Goal: Communication & Community: Answer question/provide support

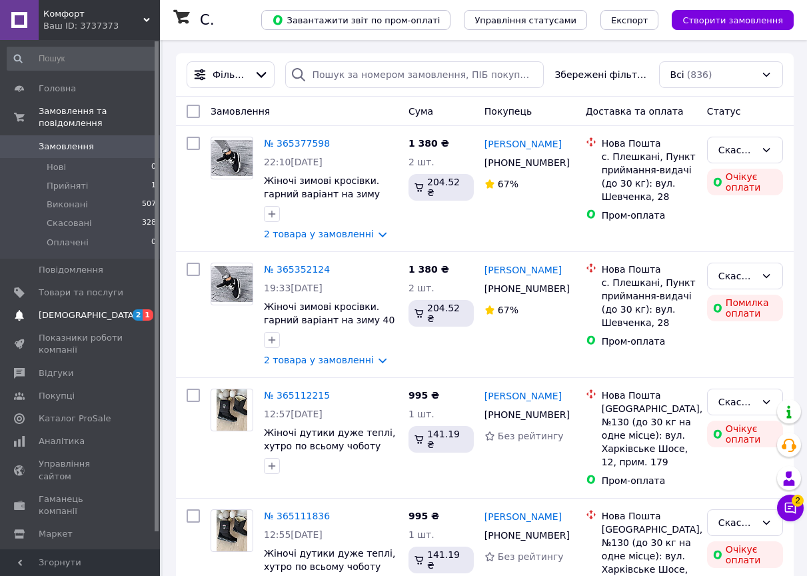
click at [146, 309] on span "1" at bounding box center [148, 314] width 11 height 11
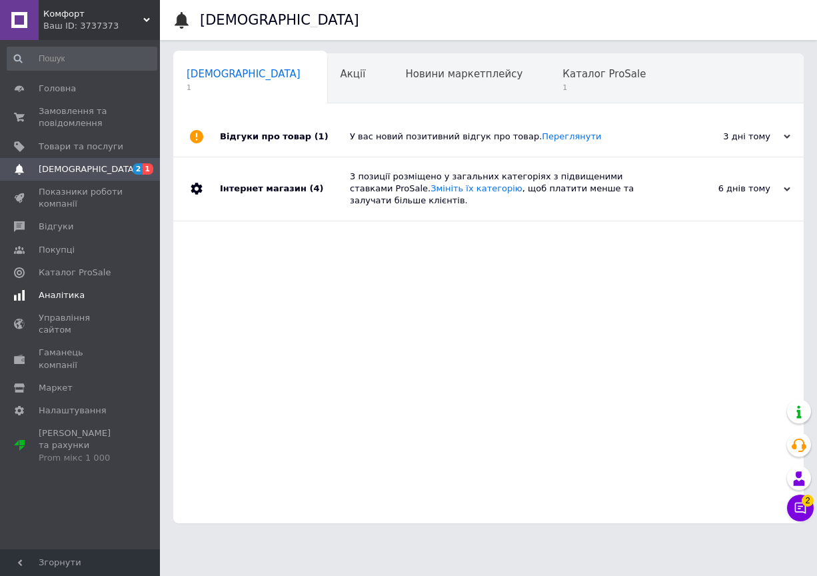
scroll to position [0, 7]
click at [556, 79] on span "Каталог ProSale" at bounding box center [597, 74] width 83 height 12
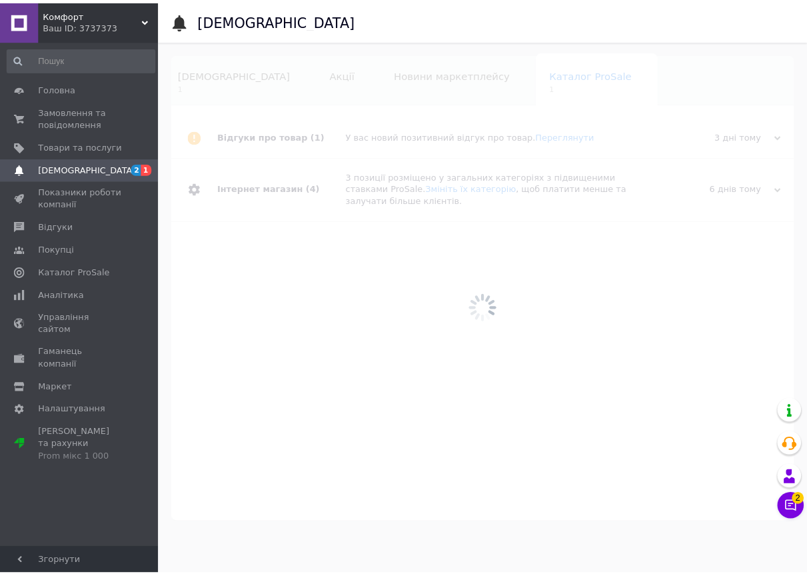
scroll to position [0, 30]
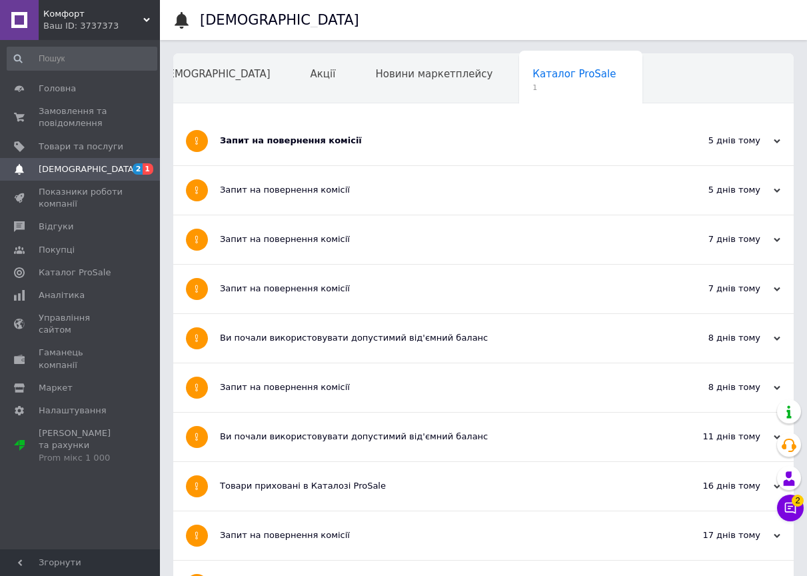
click at [263, 119] on span "Навчання та заходи" at bounding box center [210, 125] width 106 height 12
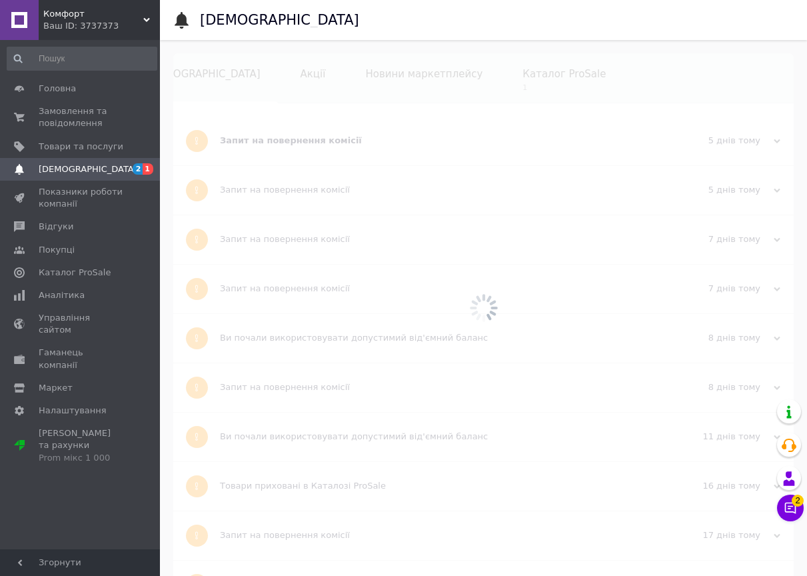
scroll to position [0, 30]
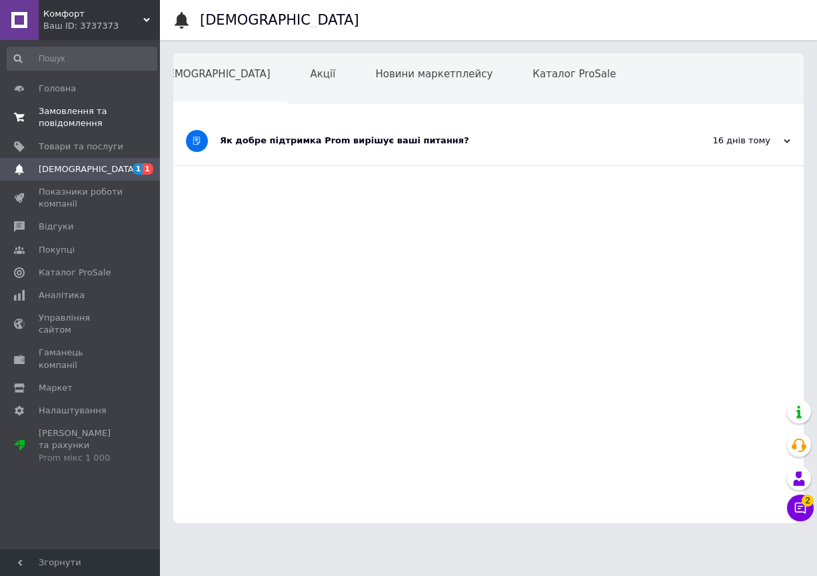
click at [60, 111] on span "Замовлення та повідомлення" at bounding box center [81, 117] width 85 height 24
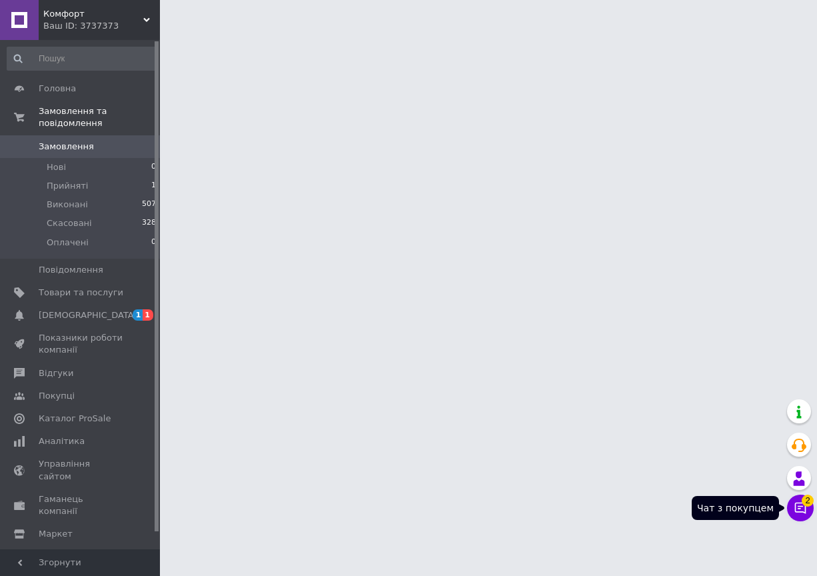
click at [792, 505] on button "Чат з покупцем 2" at bounding box center [800, 508] width 27 height 27
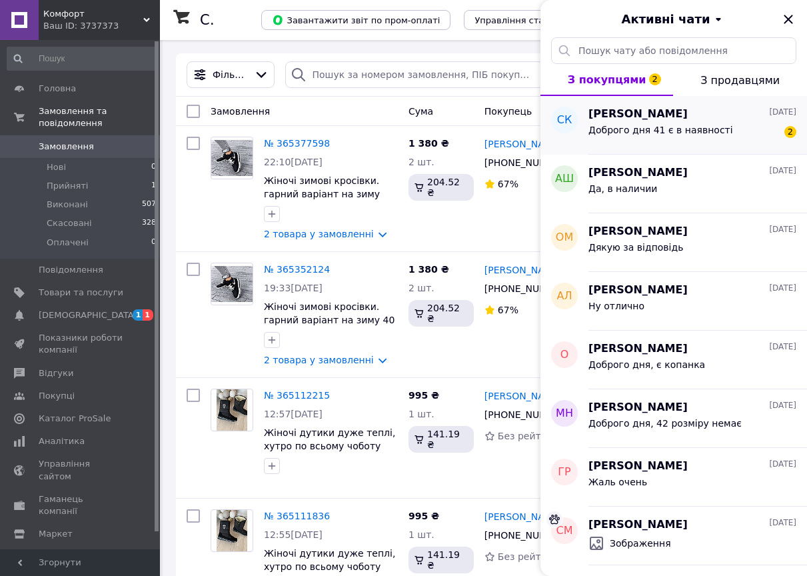
click at [602, 129] on span "Доброго дня 41 є в наявності" at bounding box center [661, 130] width 145 height 11
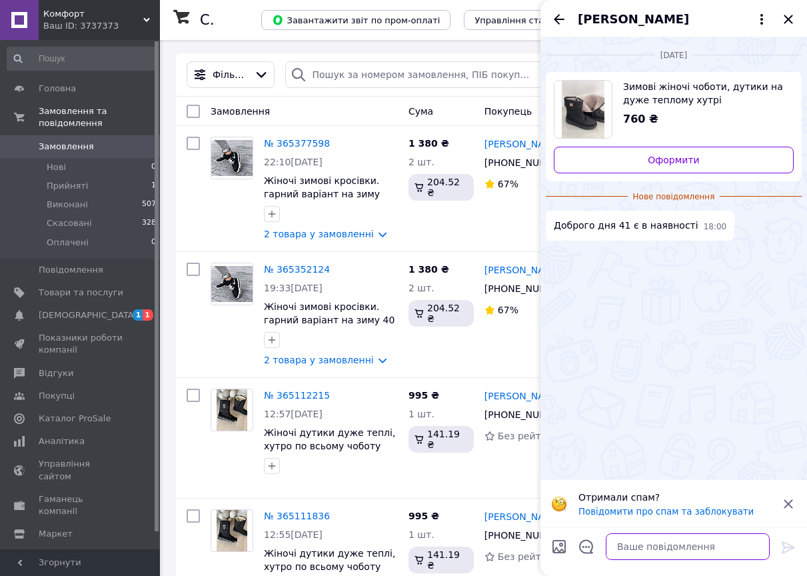
click at [638, 548] on textarea at bounding box center [688, 546] width 164 height 27
type textarea "Доброго вечора, немає"
click at [789, 548] on icon at bounding box center [789, 547] width 16 height 16
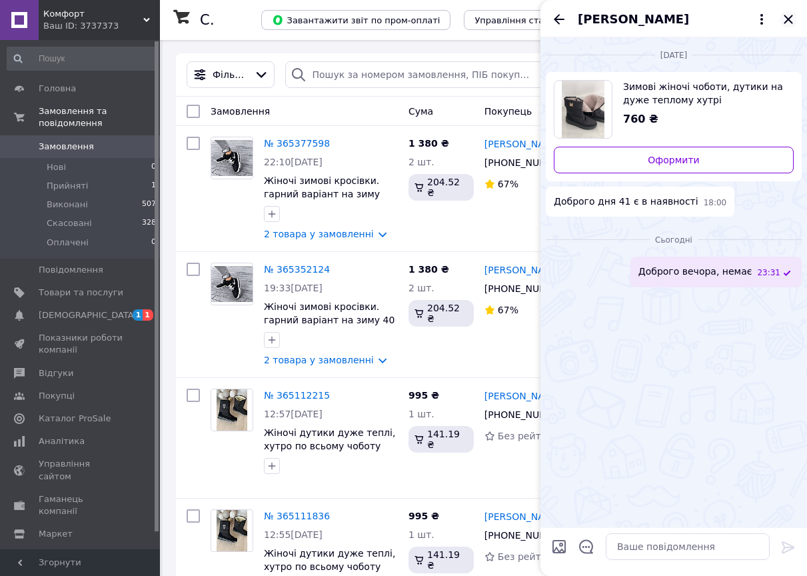
click at [785, 20] on icon "Закрити" at bounding box center [789, 19] width 16 height 16
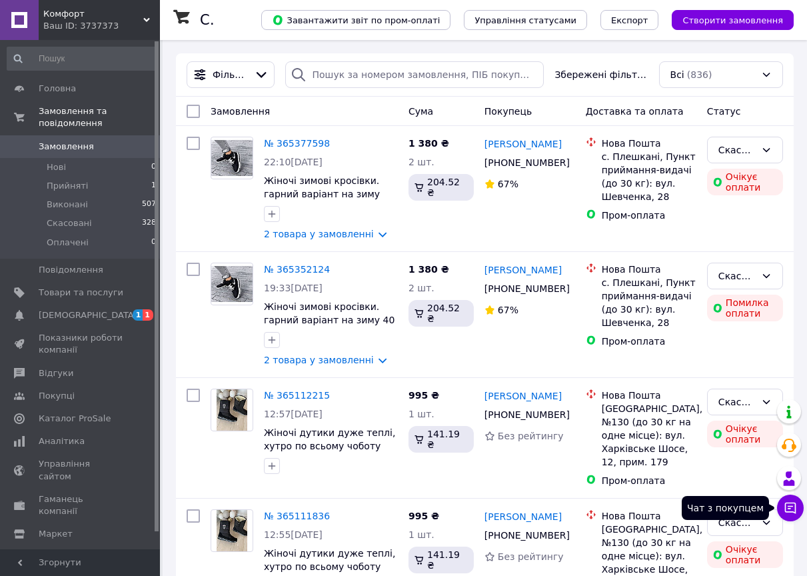
click at [788, 509] on icon at bounding box center [790, 508] width 11 height 11
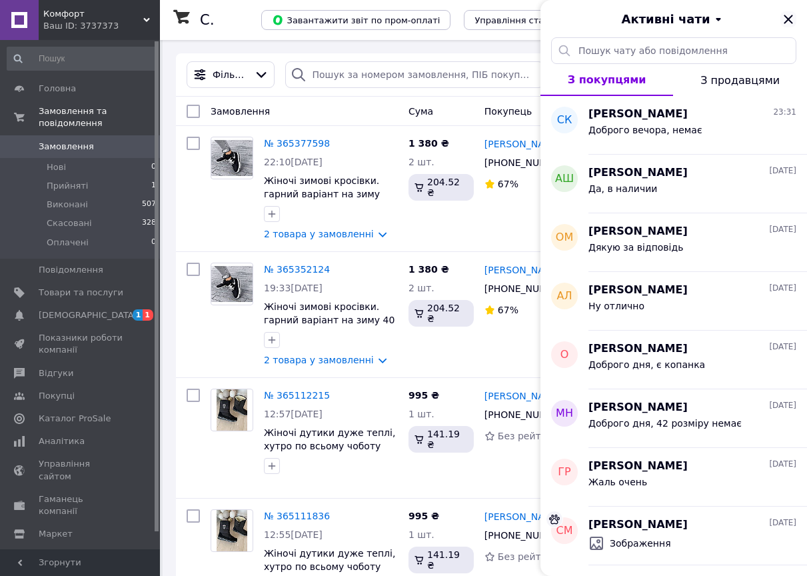
click at [783, 18] on icon "Закрити" at bounding box center [789, 19] width 16 height 16
